Goal: Check status

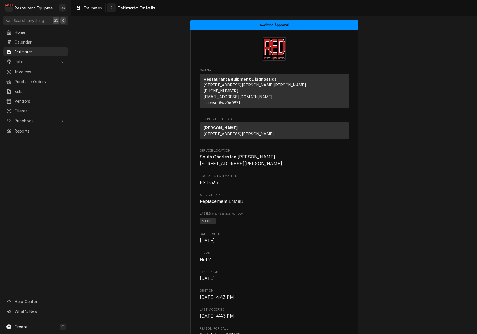
click at [111, 9] on icon "Navigate back" at bounding box center [111, 8] width 3 height 4
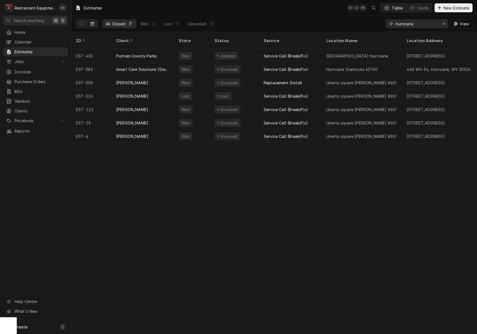
drag, startPoint x: 424, startPoint y: 23, endPoint x: 366, endPoint y: 22, distance: 58.0
click at [366, 22] on div "All Closed 7 Won 6 Lost 1 Cancelled 0 hurricane View" at bounding box center [274, 24] width 396 height 16
type input "K"
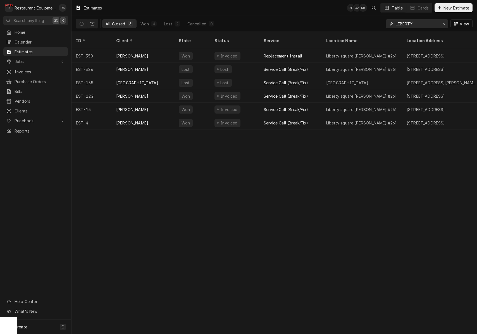
type input "LIBERTY"
click at [81, 22] on icon "Dynamic Content Wrapper" at bounding box center [82, 24] width 4 height 4
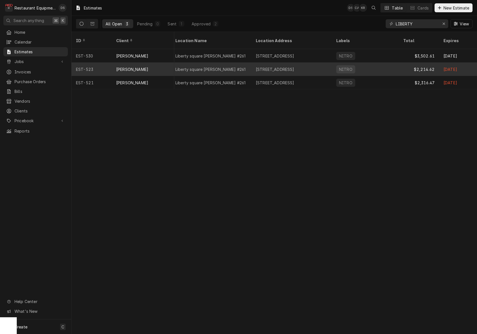
scroll to position [0, 201]
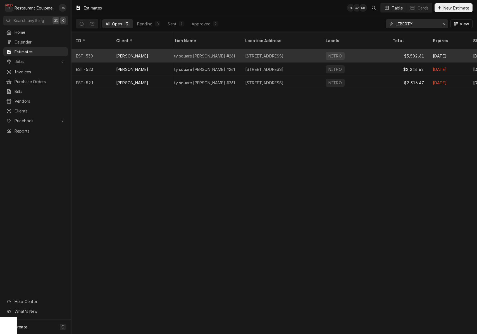
click at [390, 51] on div "$3,502.61" at bounding box center [408, 55] width 40 height 13
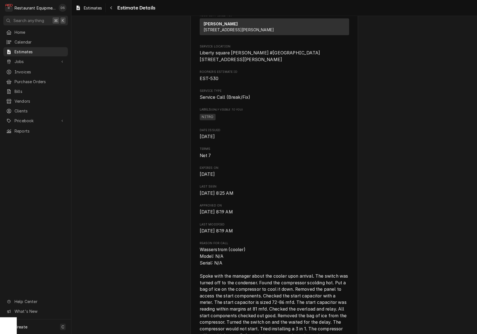
scroll to position [143, 0]
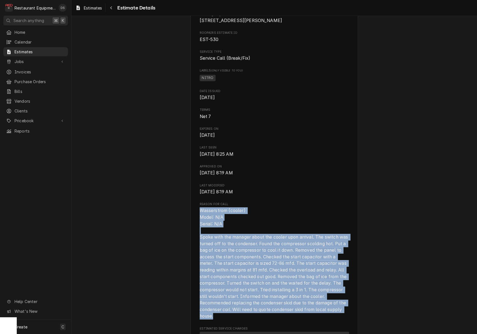
drag, startPoint x: 200, startPoint y: 222, endPoint x: 273, endPoint y: 296, distance: 104.2
click at [274, 320] on span "Wasserstrom (cooler) Model: N/A Serial: N/A Spoke with the manager about the co…" at bounding box center [274, 263] width 149 height 112
copy span "Wasserstrom (cooler) Model: N/A Serial: N/A Spoke with the manager about the co…"
click at [25, 69] on span "Invoices" at bounding box center [40, 72] width 51 height 6
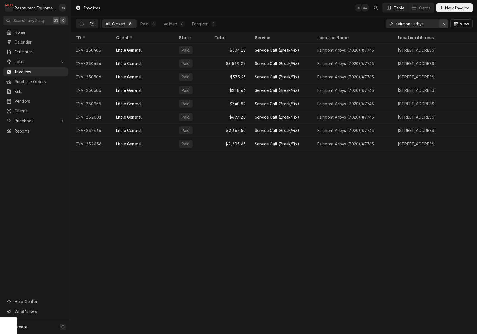
click at [442, 23] on icon "Erase input" at bounding box center [443, 24] width 3 height 4
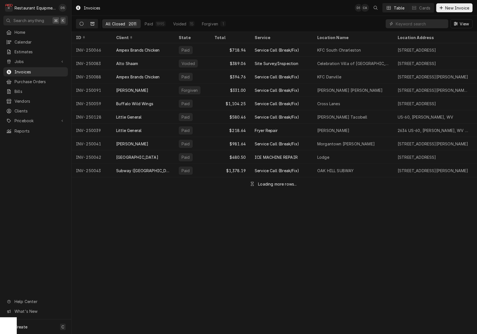
click at [84, 23] on button "Dynamic Content Wrapper" at bounding box center [81, 23] width 11 height 9
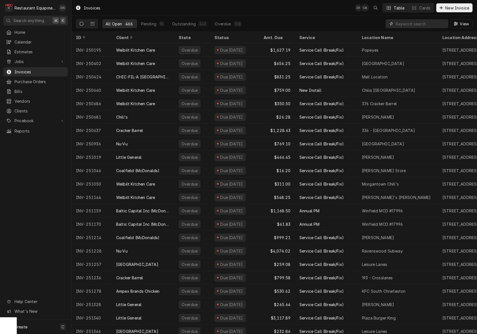
click at [406, 27] on input "Dynamic Content Wrapper" at bounding box center [420, 23] width 50 height 9
type input "252437"
